Goal: Information Seeking & Learning: Learn about a topic

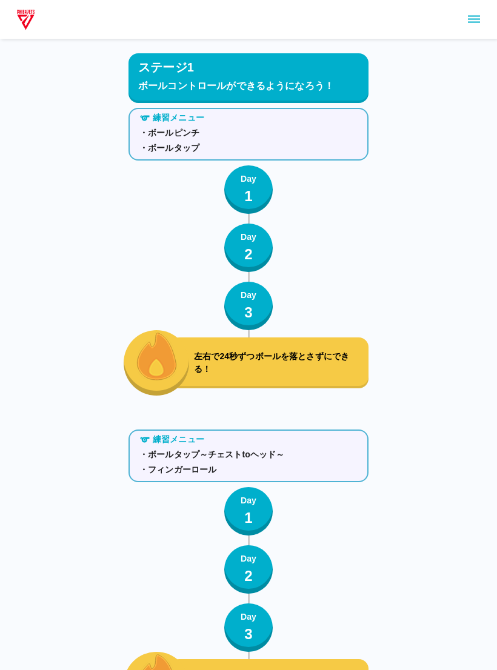
scroll to position [5179, 0]
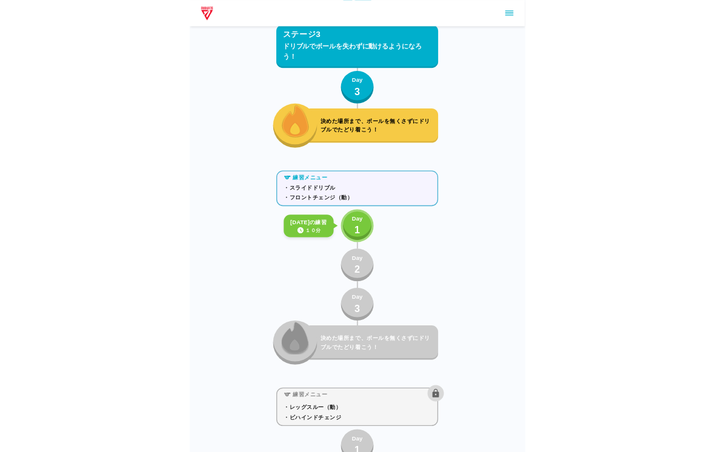
scroll to position [3630, 0]
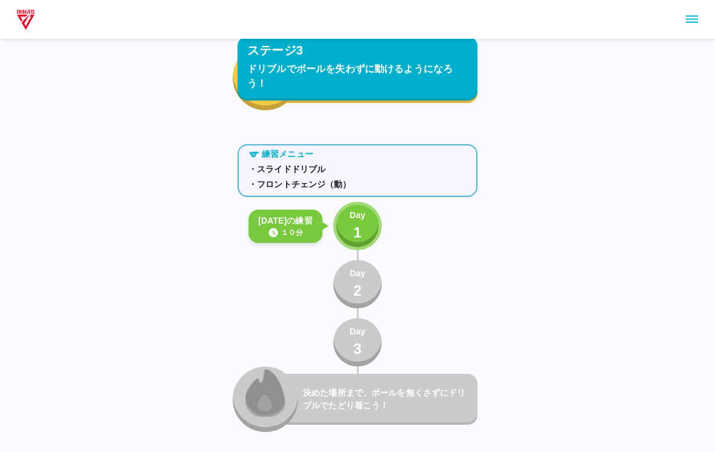
click at [361, 211] on p "Day" at bounding box center [358, 215] width 16 height 13
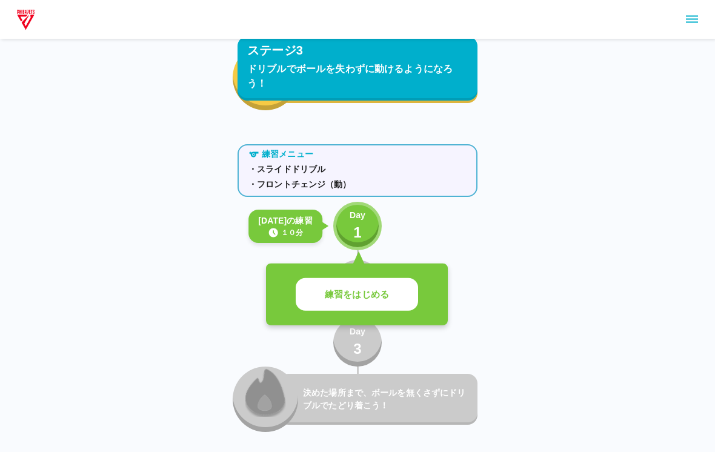
click at [386, 282] on button "練習をはじめる" at bounding box center [357, 294] width 122 height 33
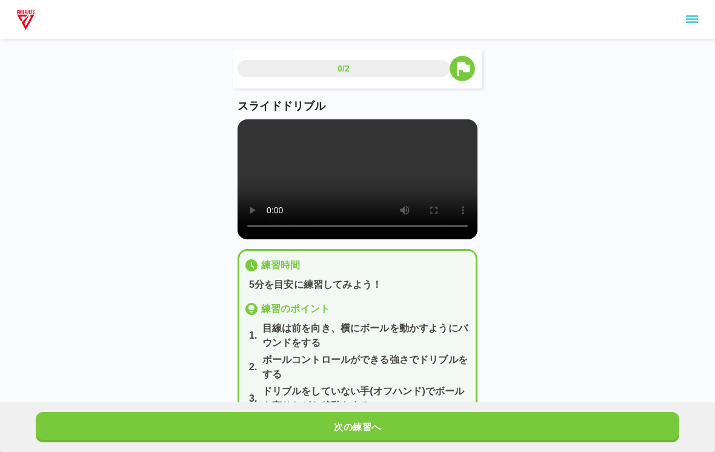
click at [354, 212] on video at bounding box center [358, 179] width 240 height 120
click at [264, 119] on video at bounding box center [358, 179] width 240 height 120
click at [259, 138] on video at bounding box center [358, 179] width 240 height 120
click at [316, 174] on video at bounding box center [358, 179] width 240 height 120
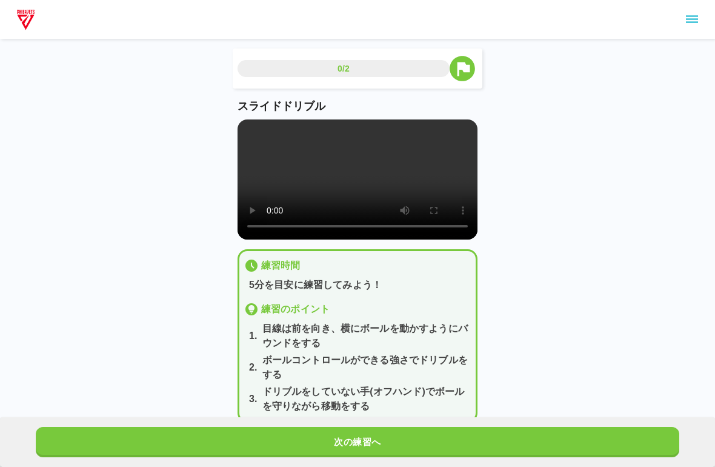
click at [247, 126] on video at bounding box center [358, 179] width 240 height 120
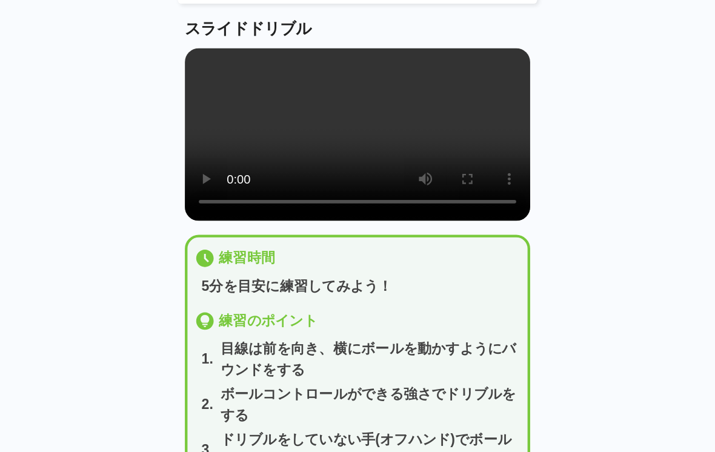
click at [2, 184] on div "0/2 スライドドリブル 練習時間 5分を目安に練習してみよう！ 練習のポイント 1 . 目線は前を向き、横にボールを動かすようにバウンドをする 2 . ボー…" at bounding box center [357, 221] width 715 height 442
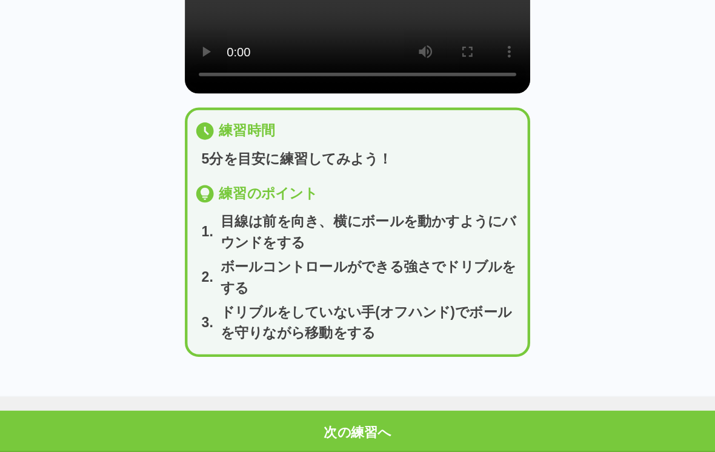
scroll to position [63, 0]
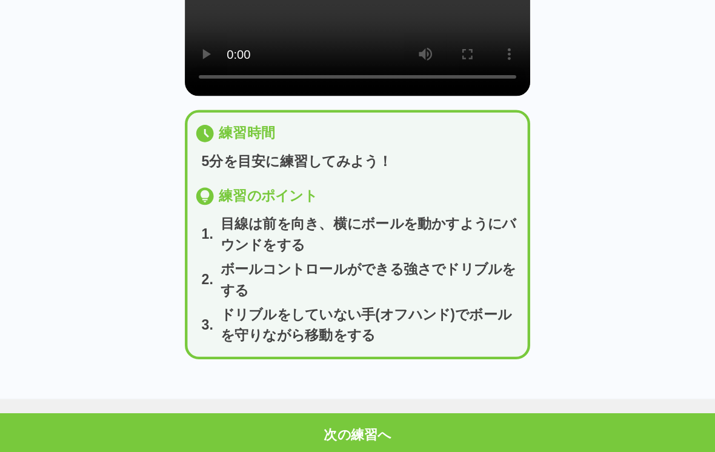
click at [145, 412] on button "次の練習へ" at bounding box center [357, 427] width 643 height 30
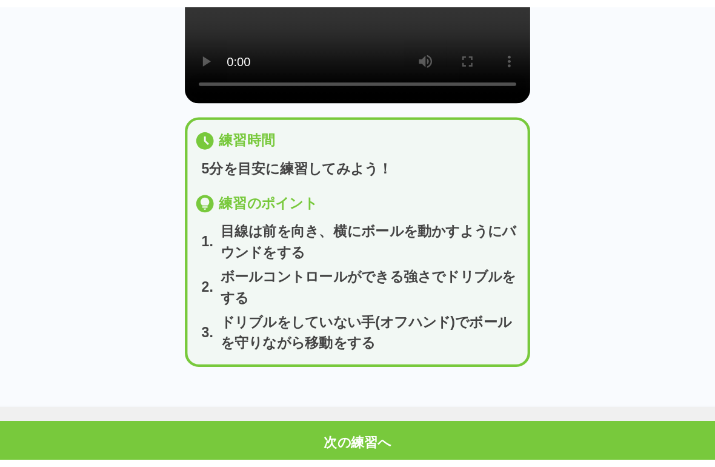
scroll to position [0, 0]
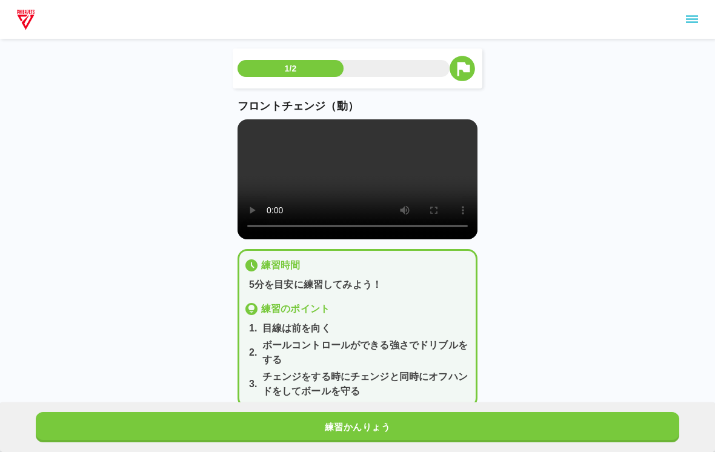
click at [360, 174] on video at bounding box center [358, 179] width 240 height 120
click at [257, 135] on video at bounding box center [358, 179] width 240 height 120
click at [258, 127] on video at bounding box center [358, 179] width 240 height 120
click at [264, 129] on video at bounding box center [358, 179] width 240 height 120
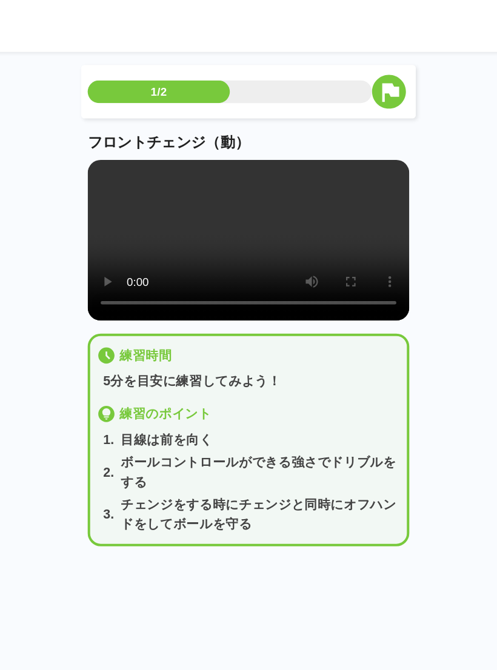
click at [186, 221] on video at bounding box center [248, 179] width 240 height 120
click at [133, 171] on video at bounding box center [248, 179] width 240 height 120
click at [187, 168] on video at bounding box center [248, 179] width 240 height 120
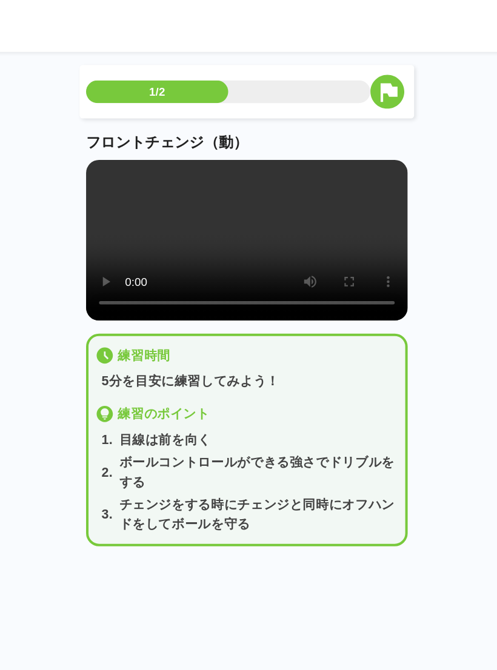
click at [173, 188] on video at bounding box center [248, 179] width 240 height 120
click at [129, 194] on video at bounding box center [248, 179] width 240 height 120
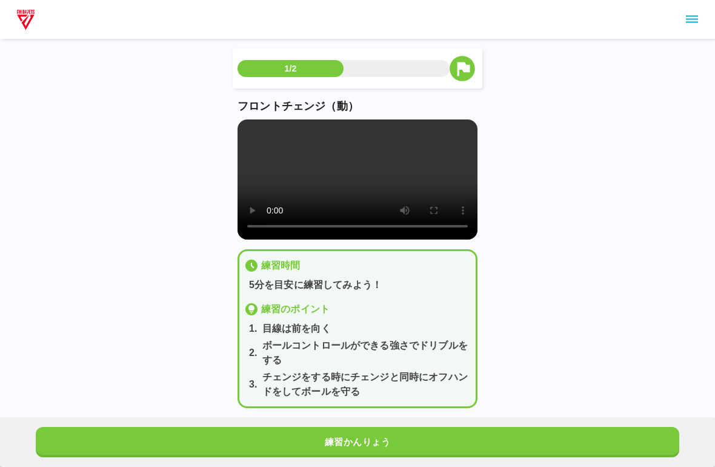
click at [242, 128] on video at bounding box center [358, 179] width 240 height 120
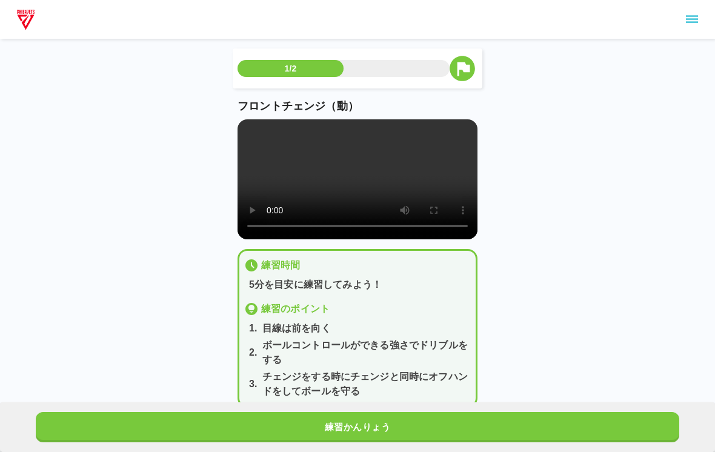
scroll to position [15, 0]
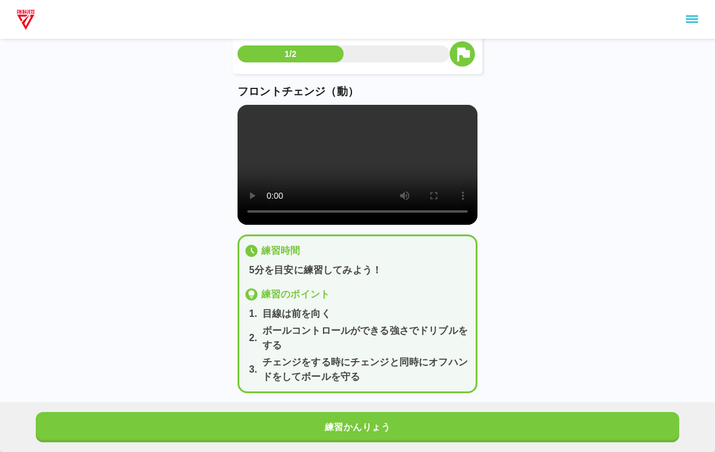
click at [492, 405] on div "練習かんりょう" at bounding box center [357, 427] width 715 height 50
click at [496, 409] on div "練習かんりょう" at bounding box center [357, 427] width 715 height 50
click at [496, 418] on button "練習かんりょう" at bounding box center [357, 427] width 643 height 30
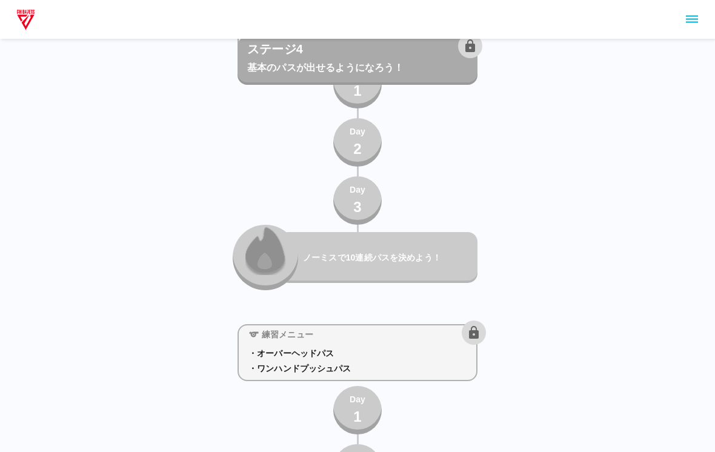
scroll to position [4798, 0]
